Goal: Information Seeking & Learning: Learn about a topic

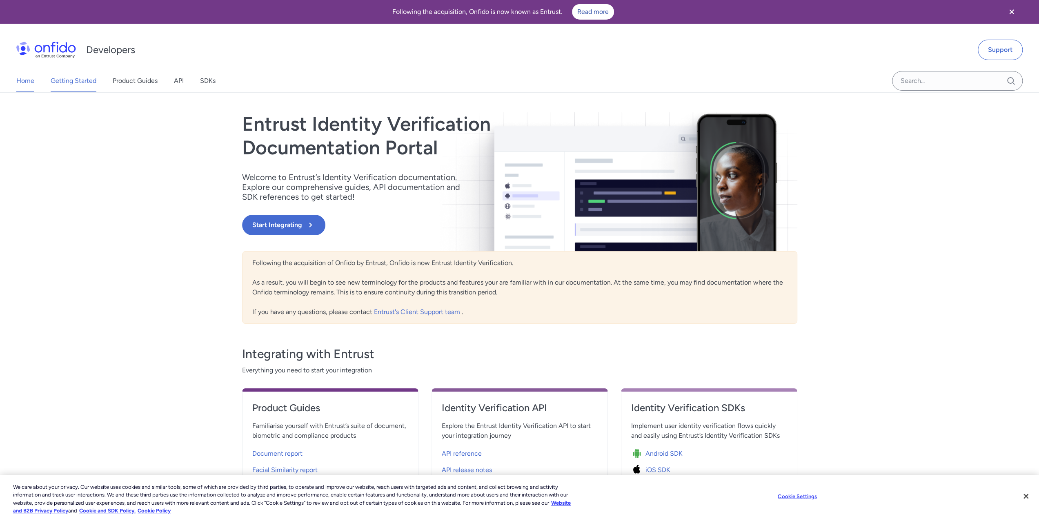
click at [56, 86] on link "Getting Started" at bounding box center [74, 80] width 46 height 23
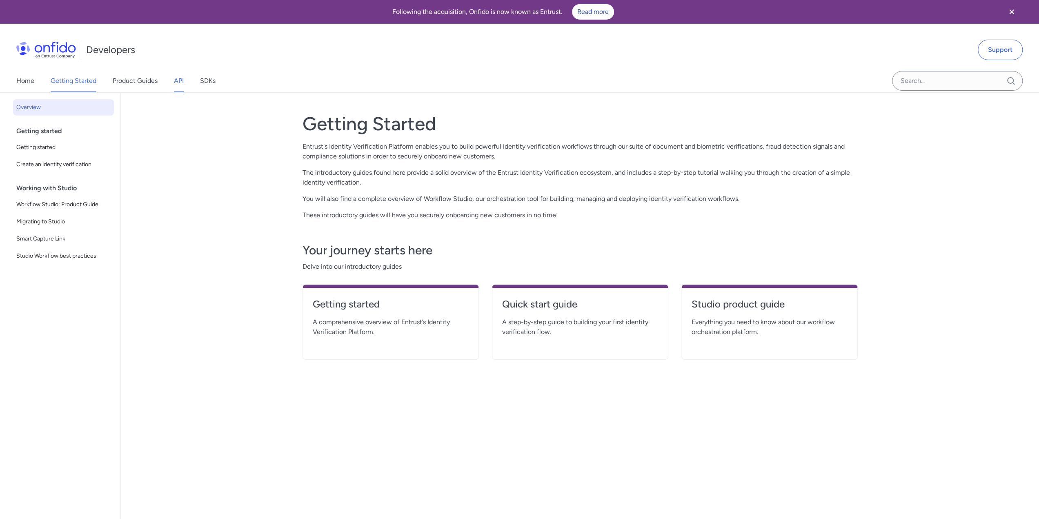
click at [181, 81] on link "API" at bounding box center [179, 80] width 10 height 23
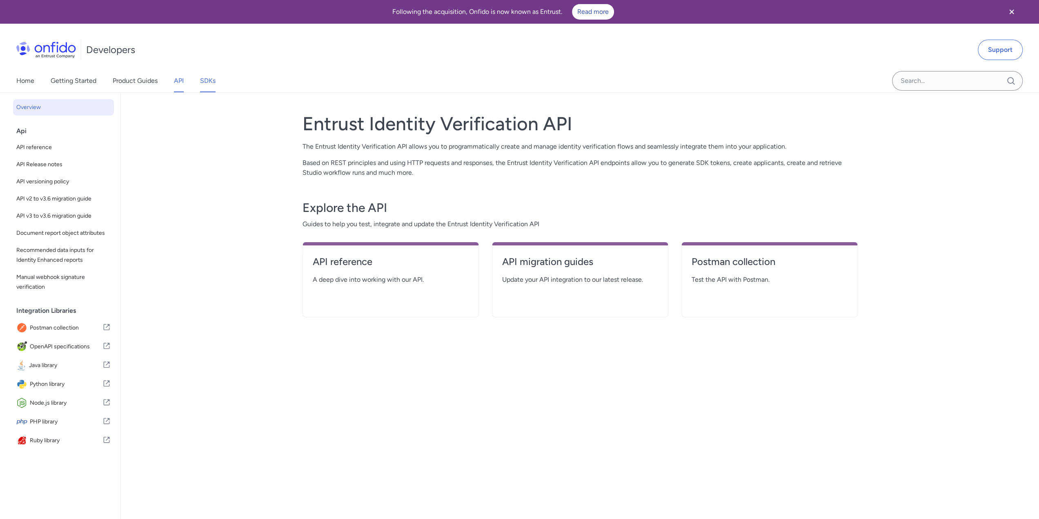
click at [206, 83] on link "SDKs" at bounding box center [208, 80] width 16 height 23
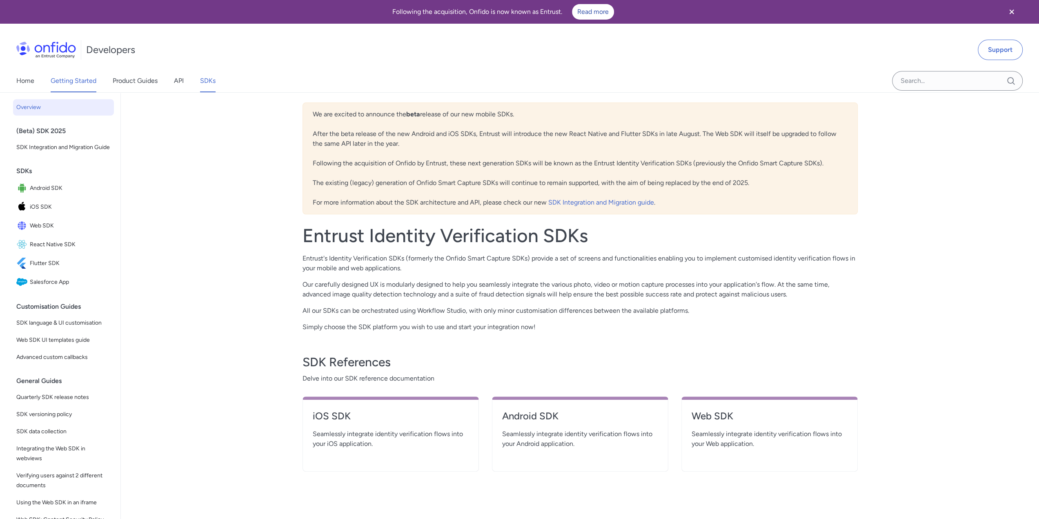
click at [65, 82] on link "Getting Started" at bounding box center [74, 80] width 46 height 23
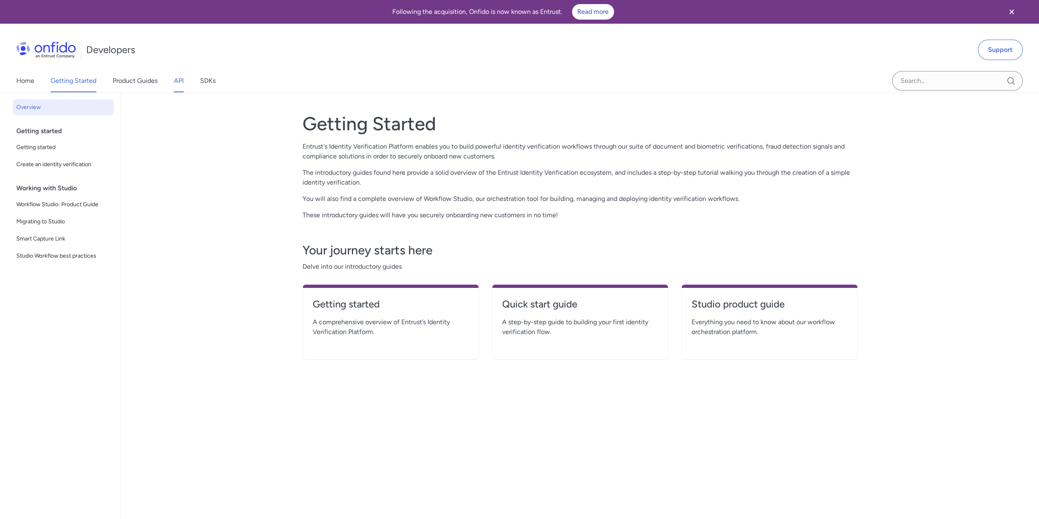
click at [181, 78] on link "API" at bounding box center [179, 80] width 10 height 23
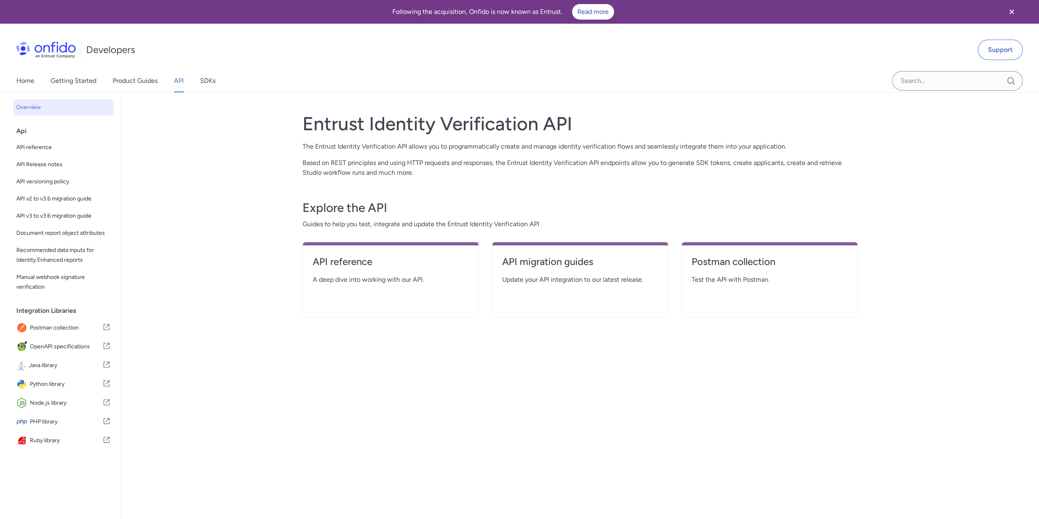
click at [47, 44] on img at bounding box center [46, 50] width 60 height 16
